Goal: Transaction & Acquisition: Purchase product/service

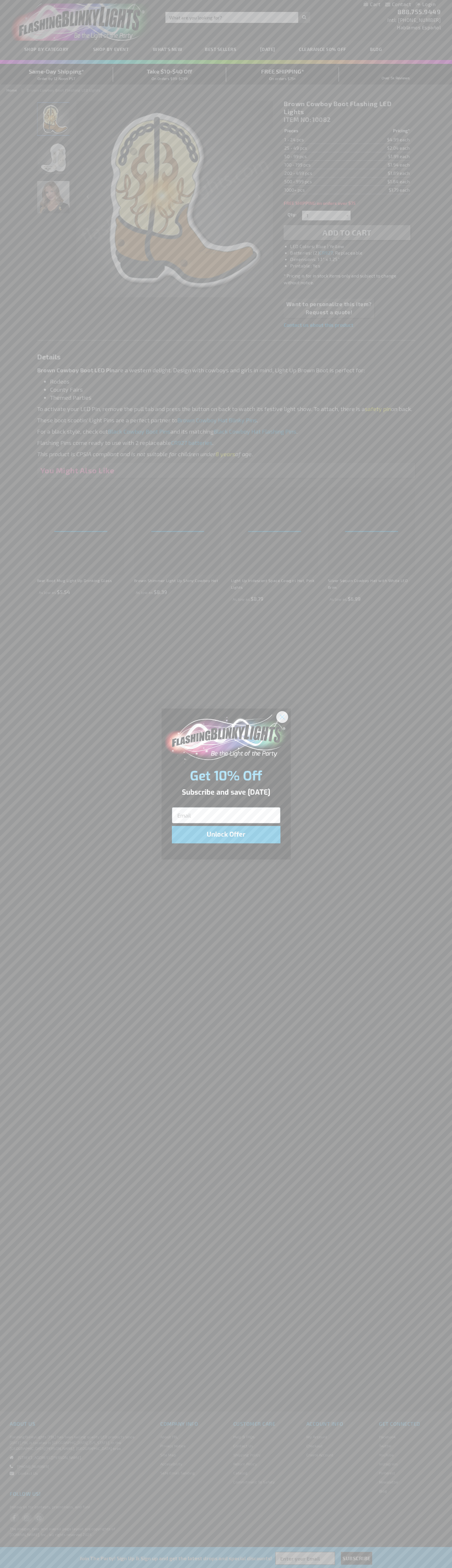
click at [282, 716] on icon "Close dialog" at bounding box center [281, 716] width 4 height 4
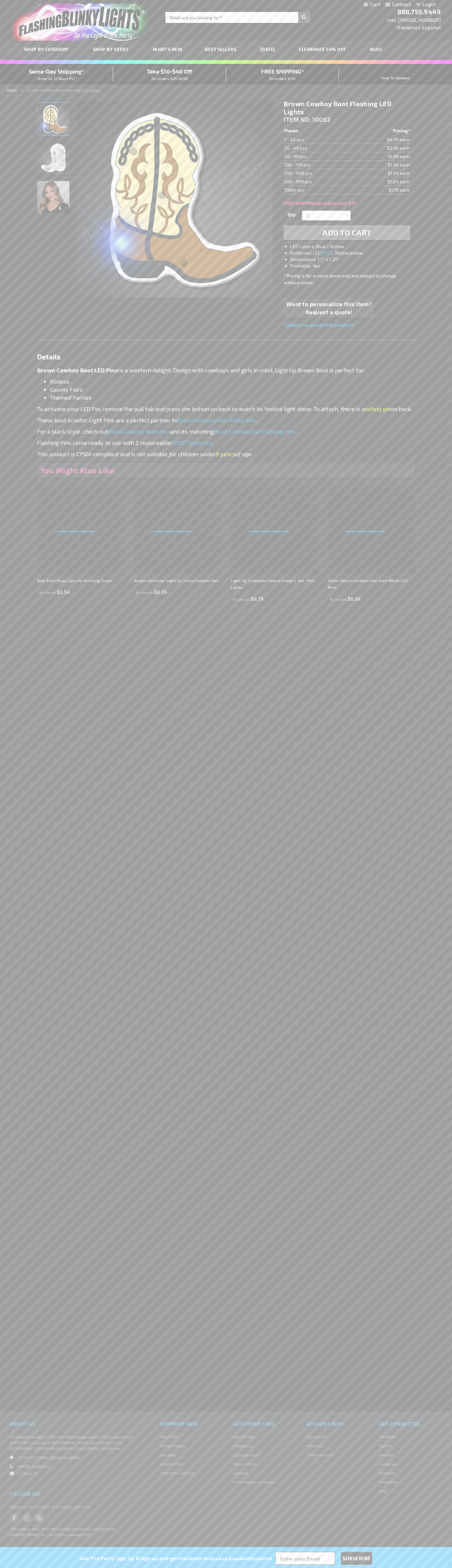
click at [347, 108] on h1 "Brown Cowboy Boot Flashing LED Lights" at bounding box center [346, 108] width 126 height 16
click at [347, 233] on span "Add to Cart" at bounding box center [347, 232] width 49 height 9
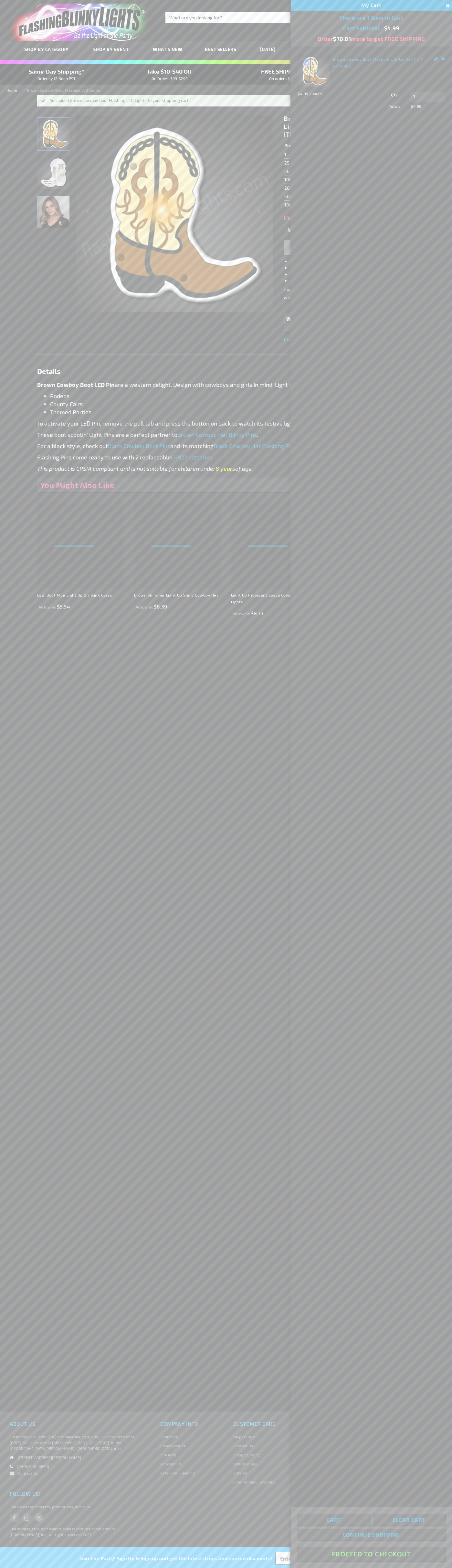
click at [371, 1554] on button "Proceed To Checkout" at bounding box center [371, 1554] width 148 height 15
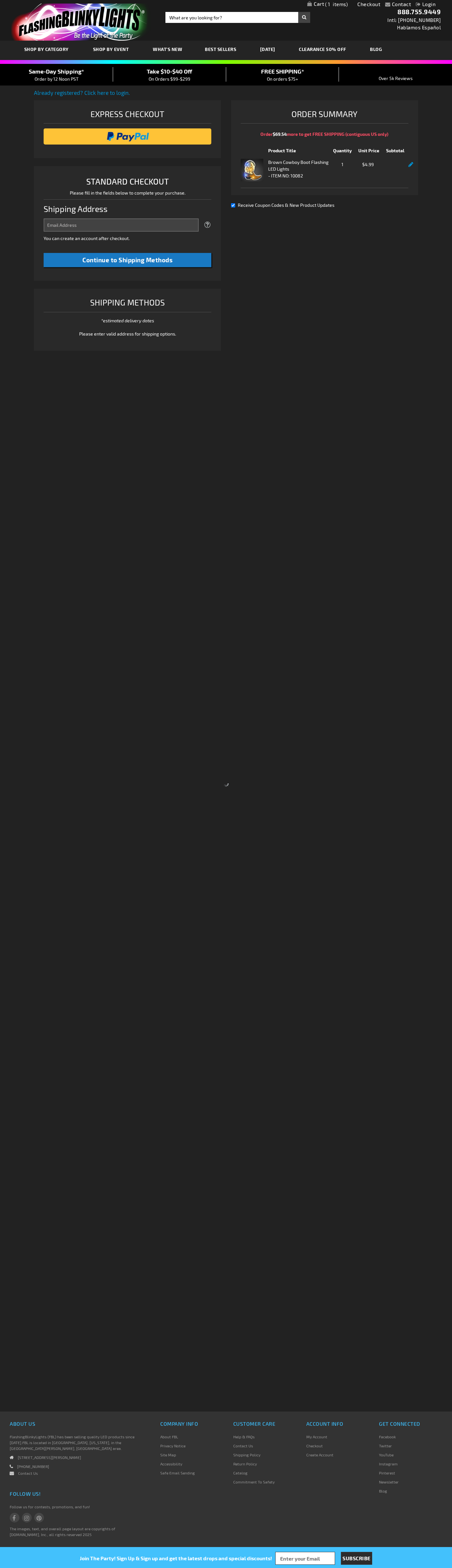
select select "US"
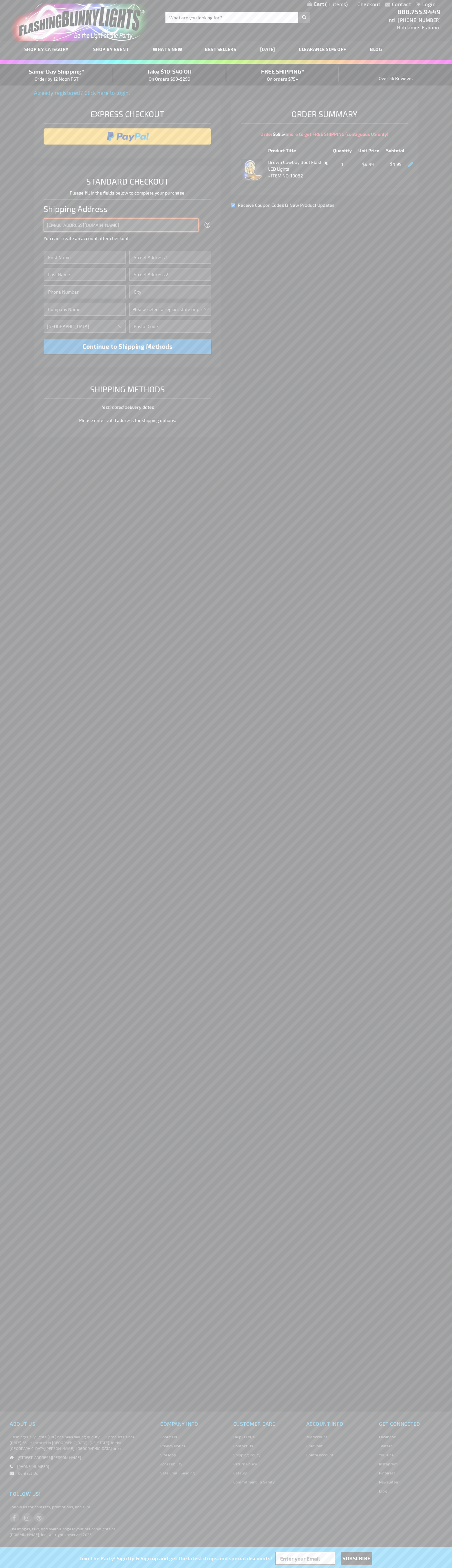
type input "[EMAIL_ADDRESS][DOMAIN_NAME]"
type input "[PERSON_NAME]"
type input "[STREET_ADDRESS][PERSON_NAME]"
type input "First floor"
type input "coral gables"
